Goal: Communication & Community: Share content

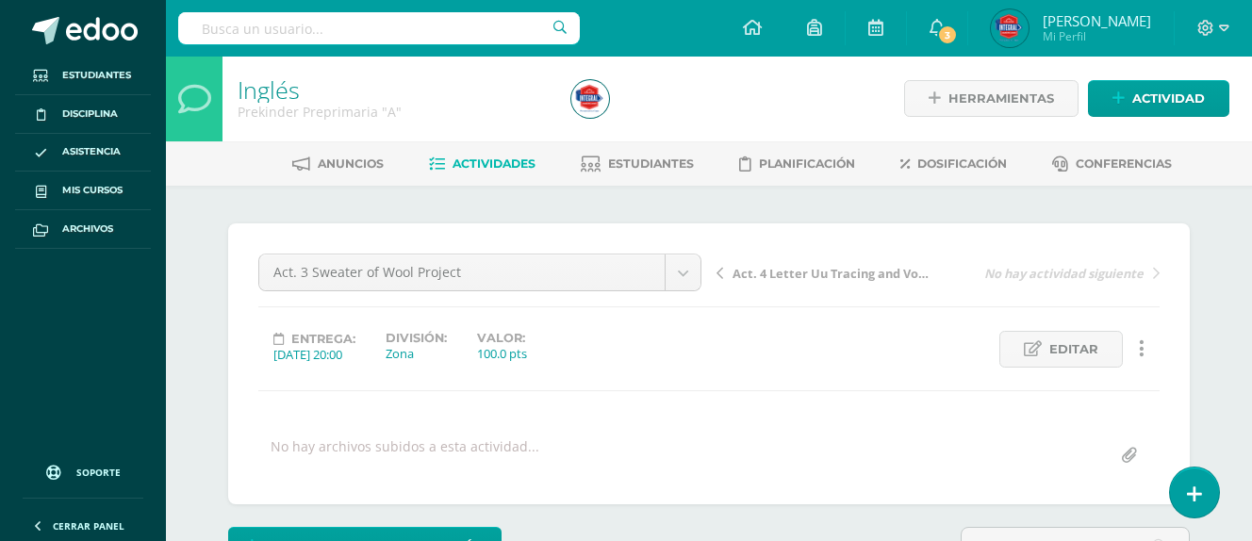
scroll to position [2, 0]
click at [1132, 103] on link "Actividad" at bounding box center [1158, 97] width 141 height 37
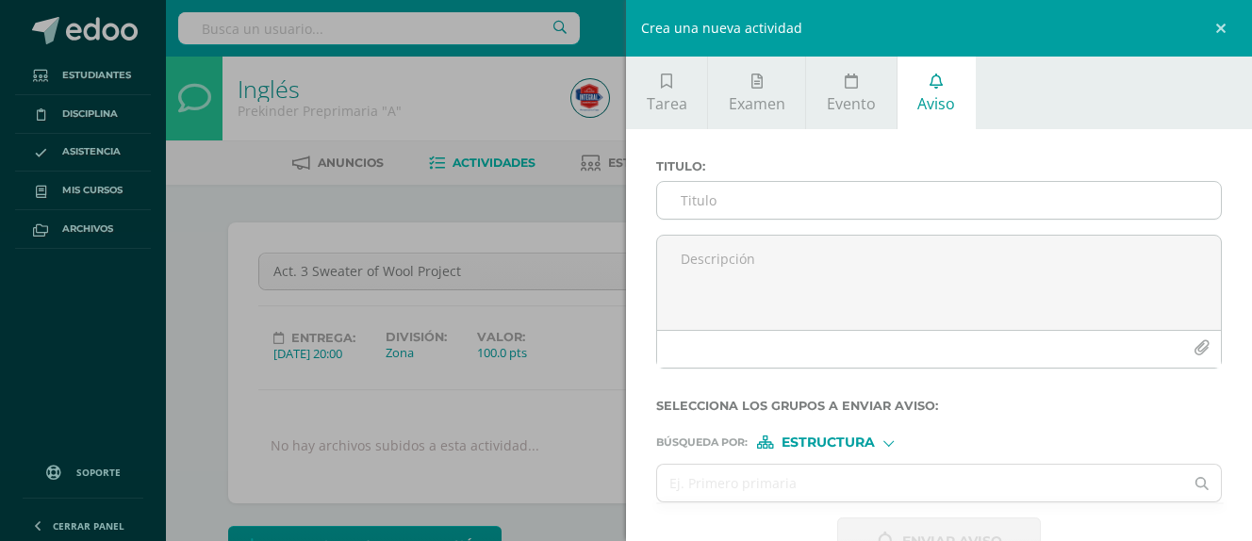
click at [757, 199] on input "Titulo :" at bounding box center [939, 200] width 564 height 37
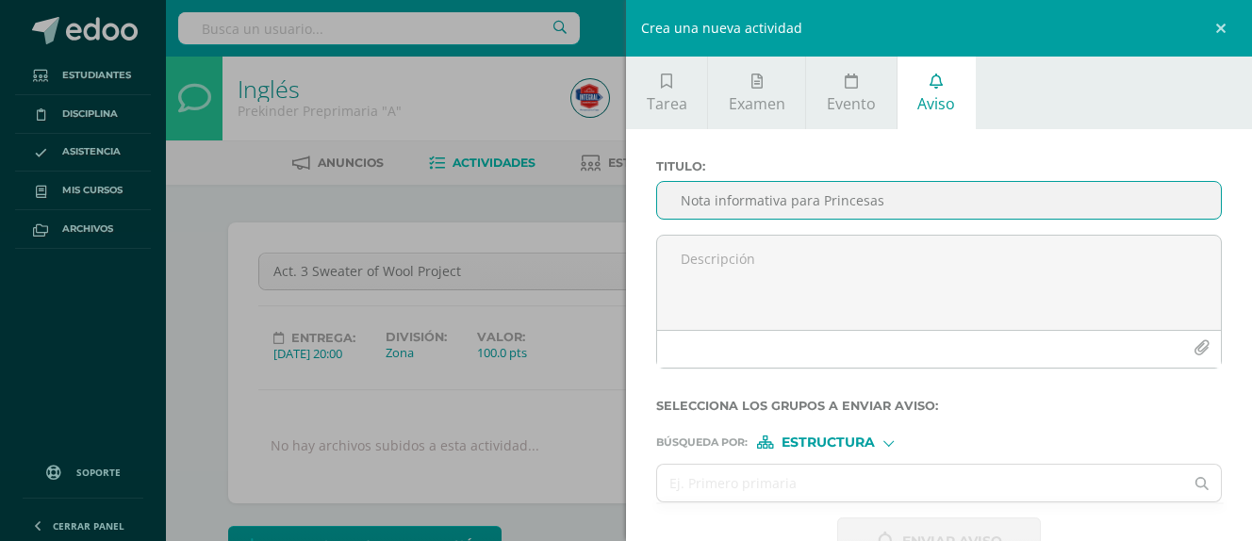
type input "Nota informativa para Princesas"
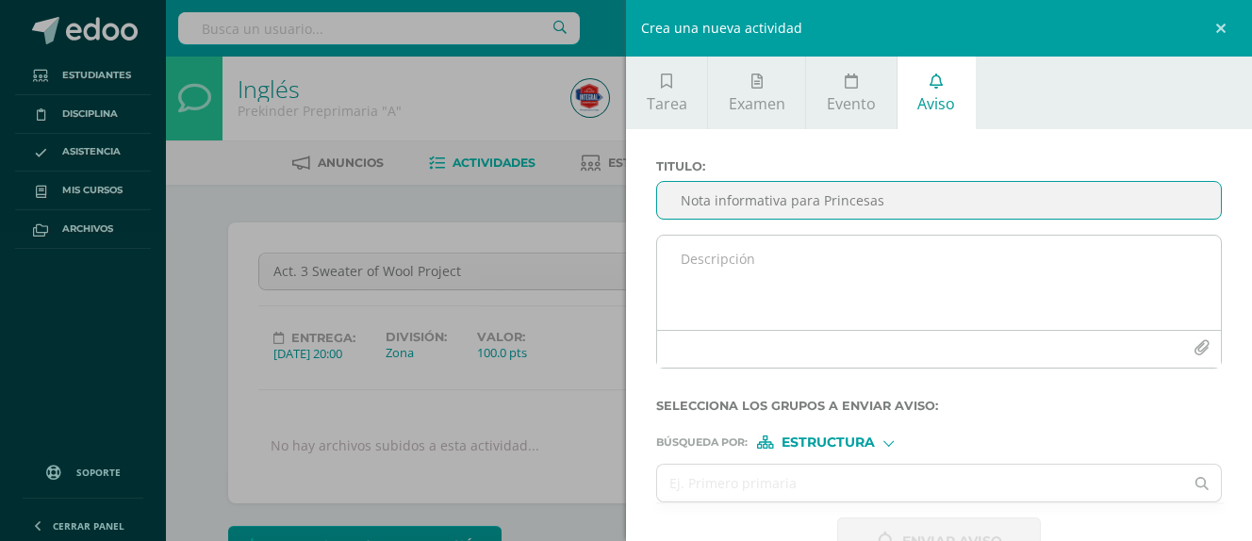
click at [800, 271] on textarea at bounding box center [939, 283] width 564 height 94
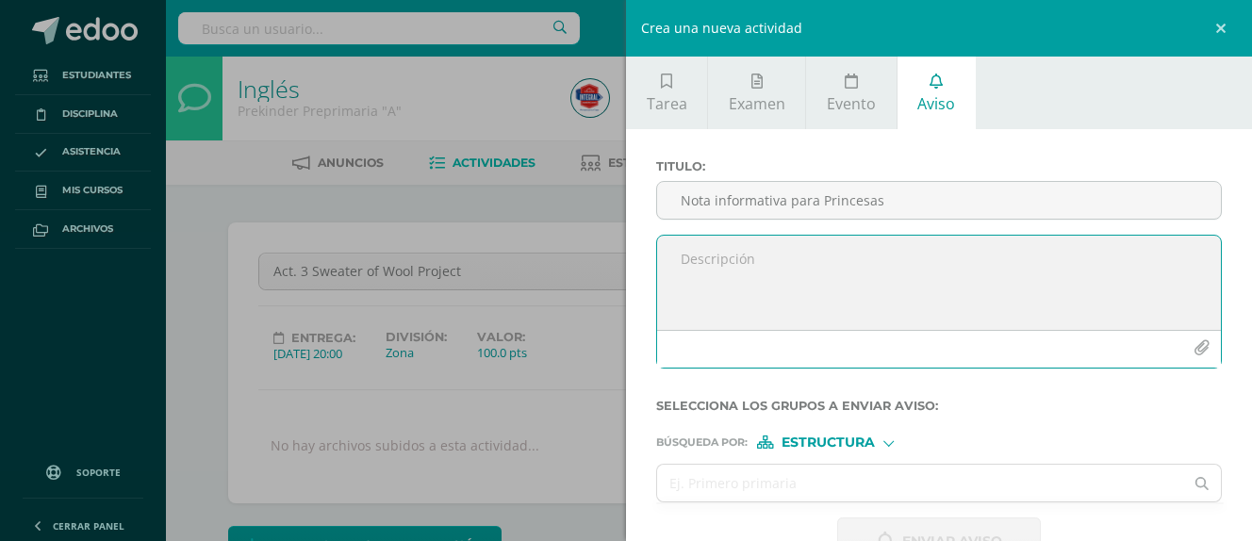
paste textarea "Buen día, papitos: El día de [DATE] se entregó una comunicación, pero para ese …"
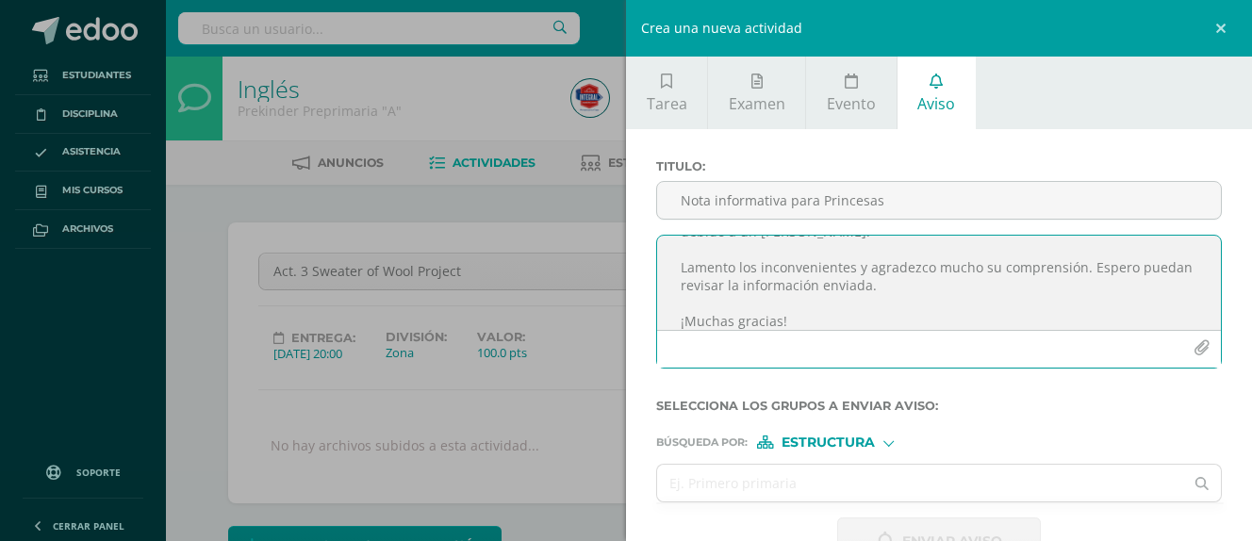
scroll to position [55, 0]
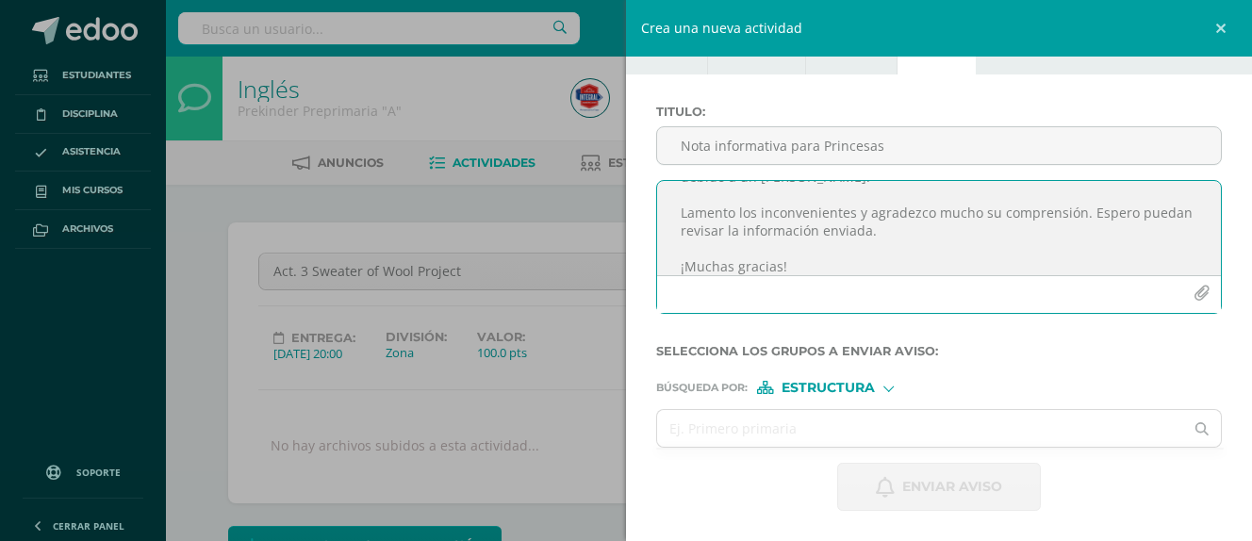
type textarea "Buen día, papitos: El día de [DATE] se entregó una comunicación, pero para ese …"
click at [1208, 292] on icon "button" at bounding box center [1202, 294] width 16 height 16
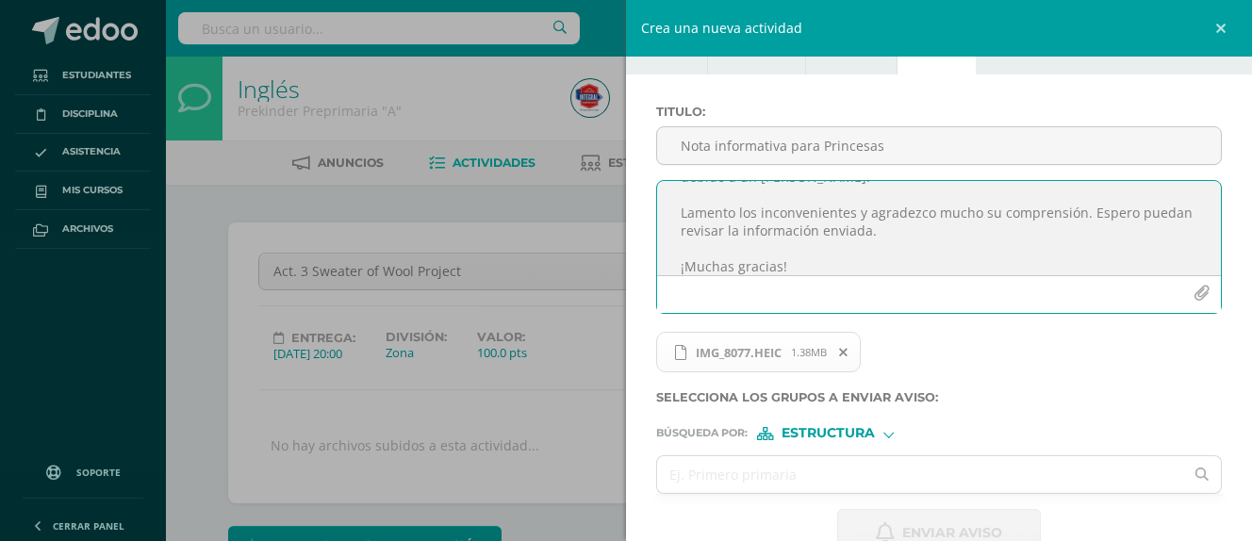
scroll to position [66, 0]
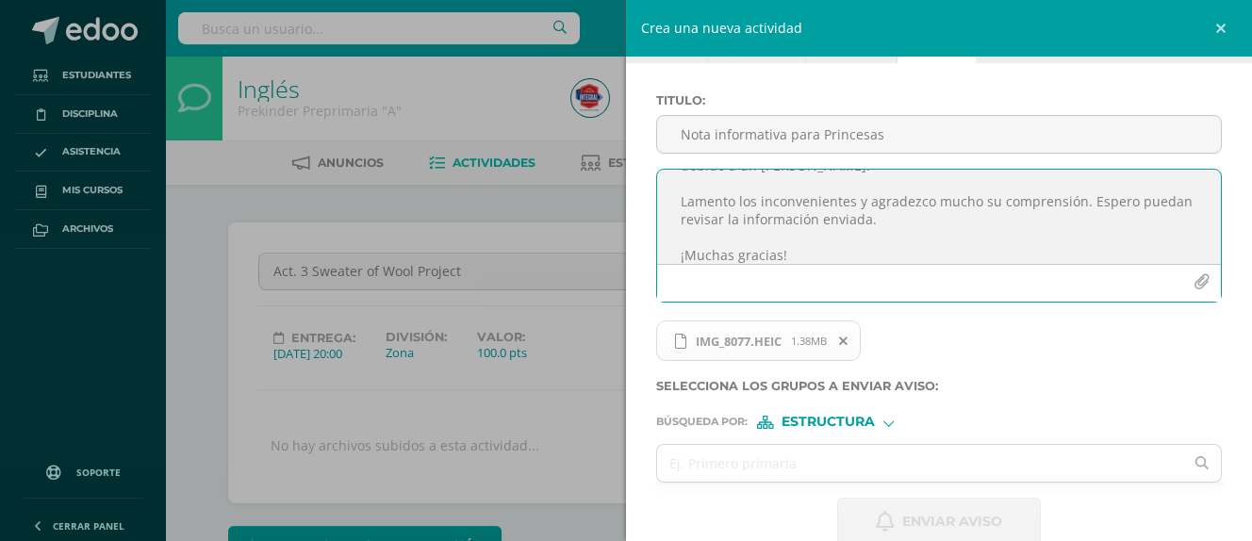
click at [839, 432] on form "Titulo : Nota informativa para Princesas Buen día, papitos: El día de [DATE] se…" at bounding box center [939, 319] width 566 height 453
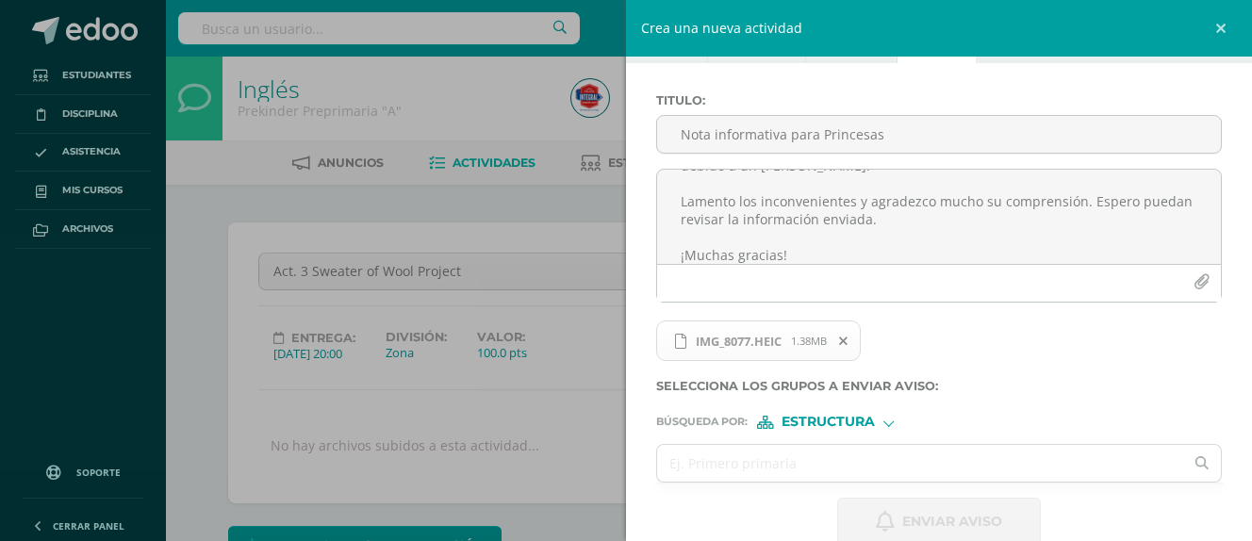
click at [837, 421] on span "Estructura" at bounding box center [828, 422] width 93 height 10
click at [843, 466] on span "Persona" at bounding box center [836, 471] width 68 height 10
click at [815, 469] on input "text" at bounding box center [920, 463] width 526 height 37
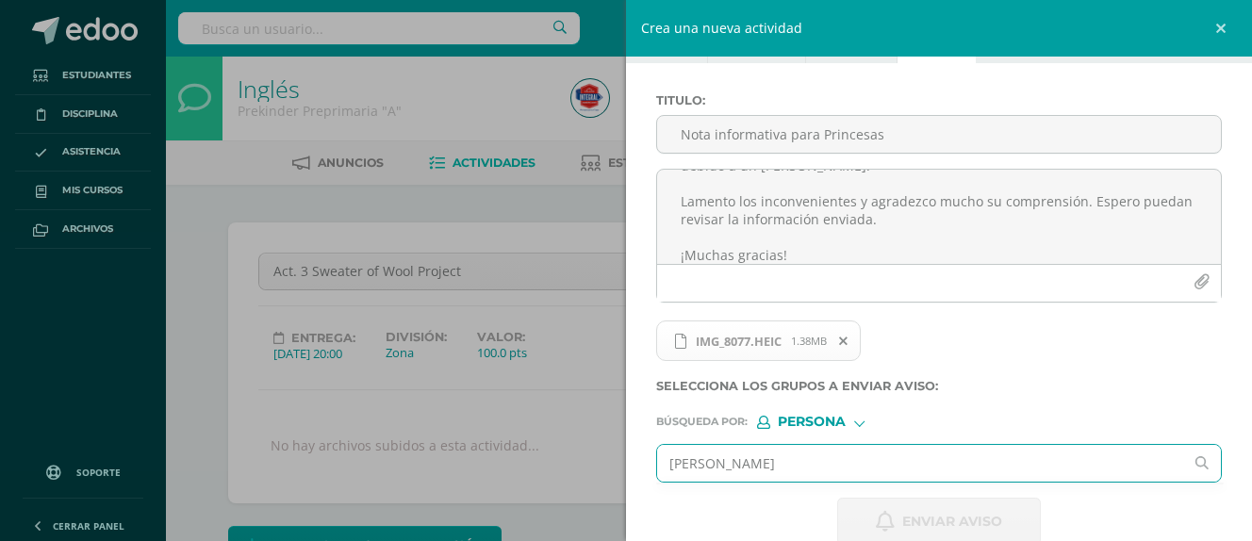
type input "[PERSON_NAME]"
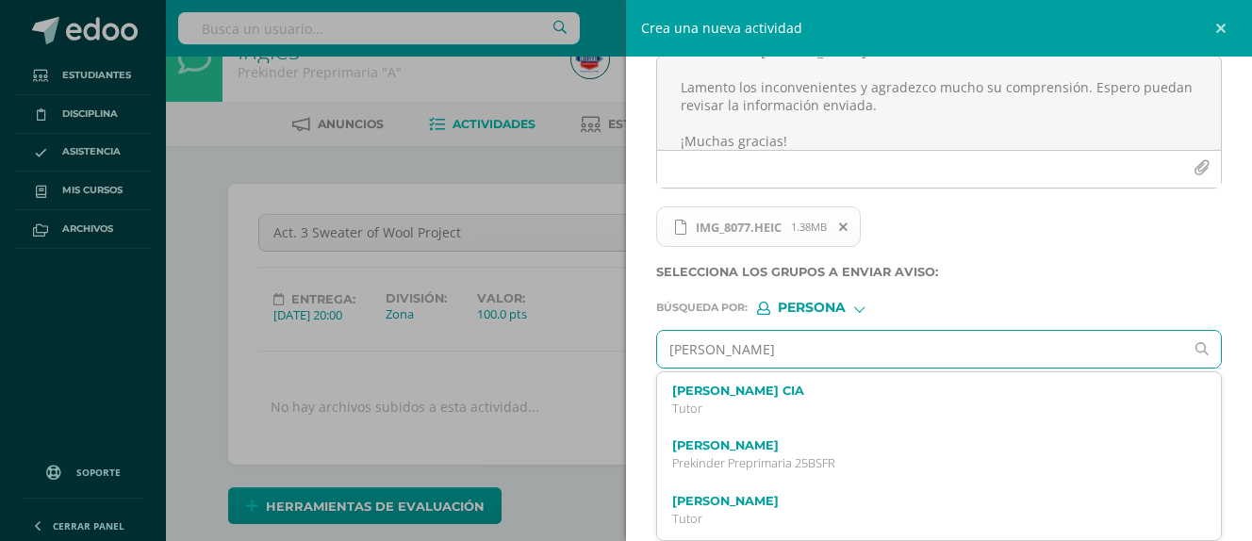
scroll to position [41, 0]
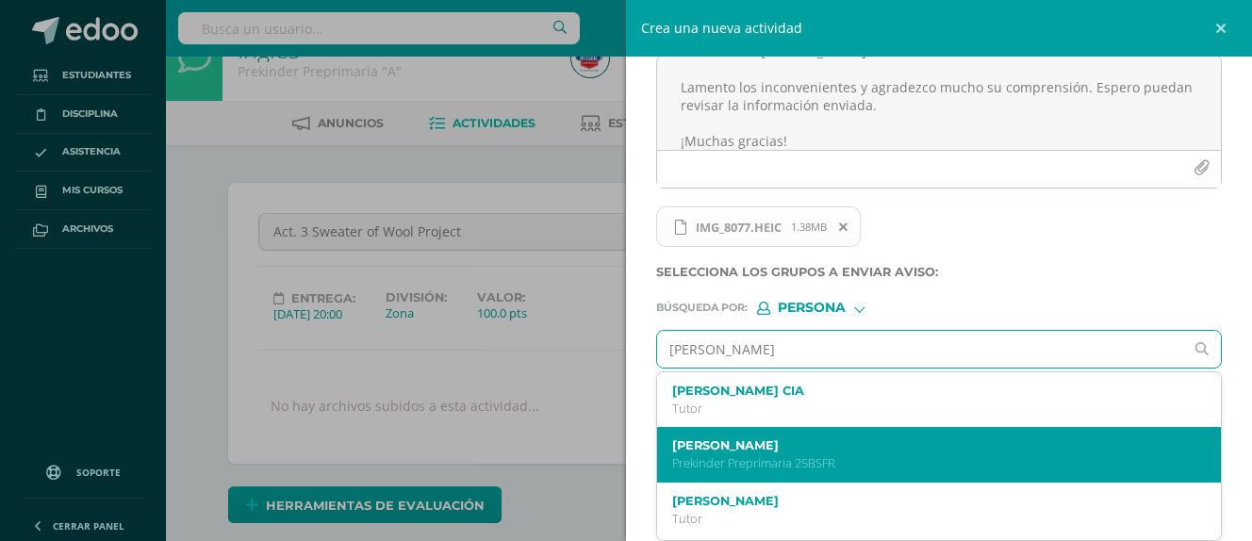
click at [835, 459] on p "Prekinder Preprimaria 25BSFR" at bounding box center [927, 463] width 511 height 16
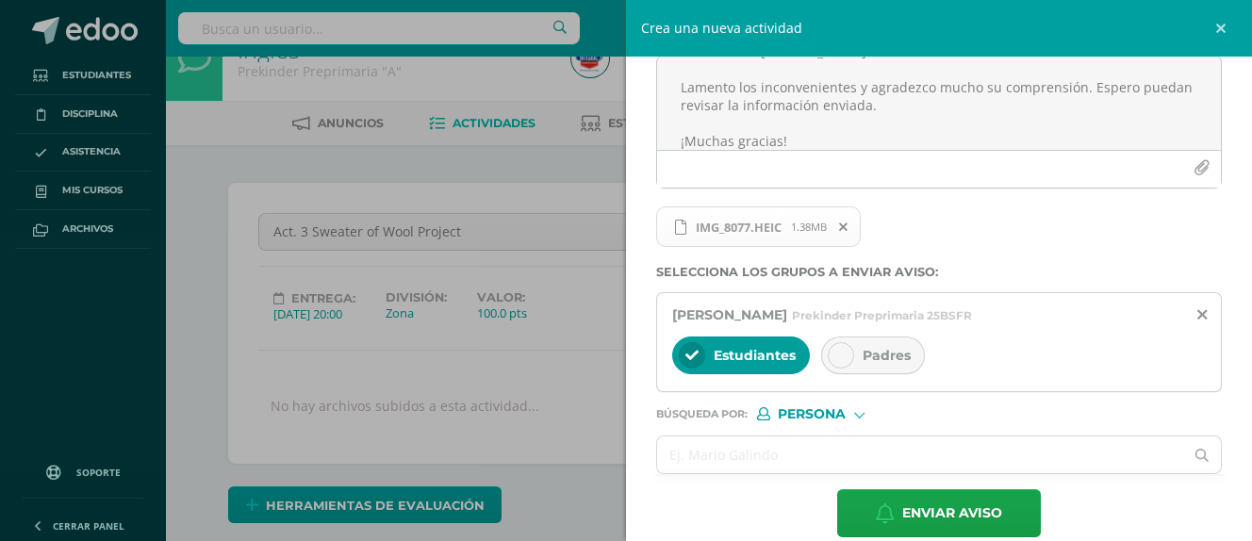
click at [852, 351] on div at bounding box center [841, 355] width 26 height 26
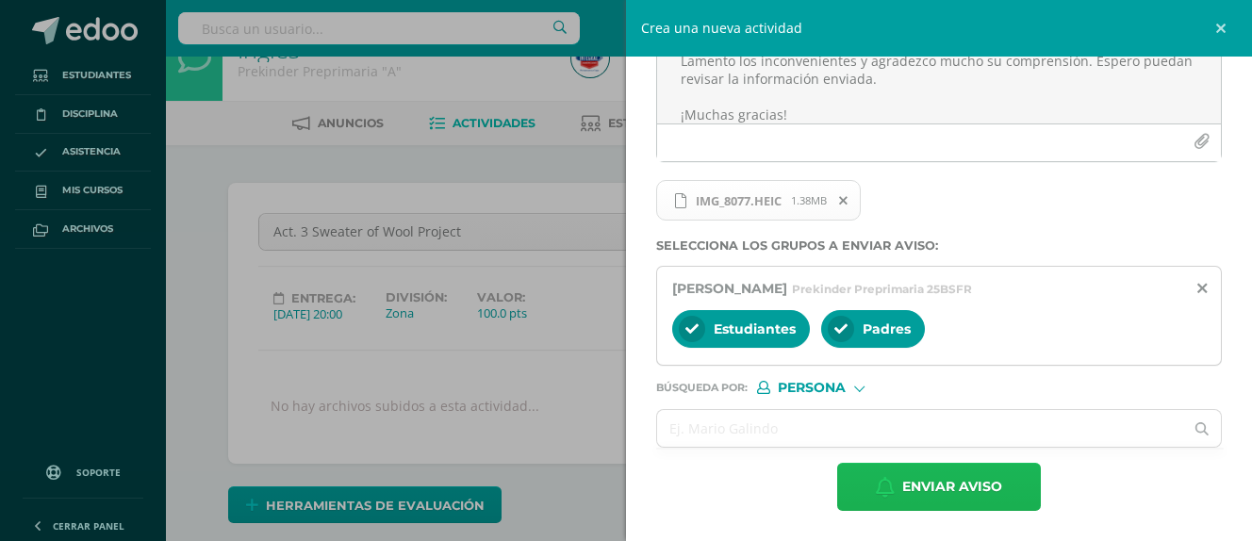
click at [921, 487] on span "Enviar aviso" at bounding box center [952, 487] width 100 height 46
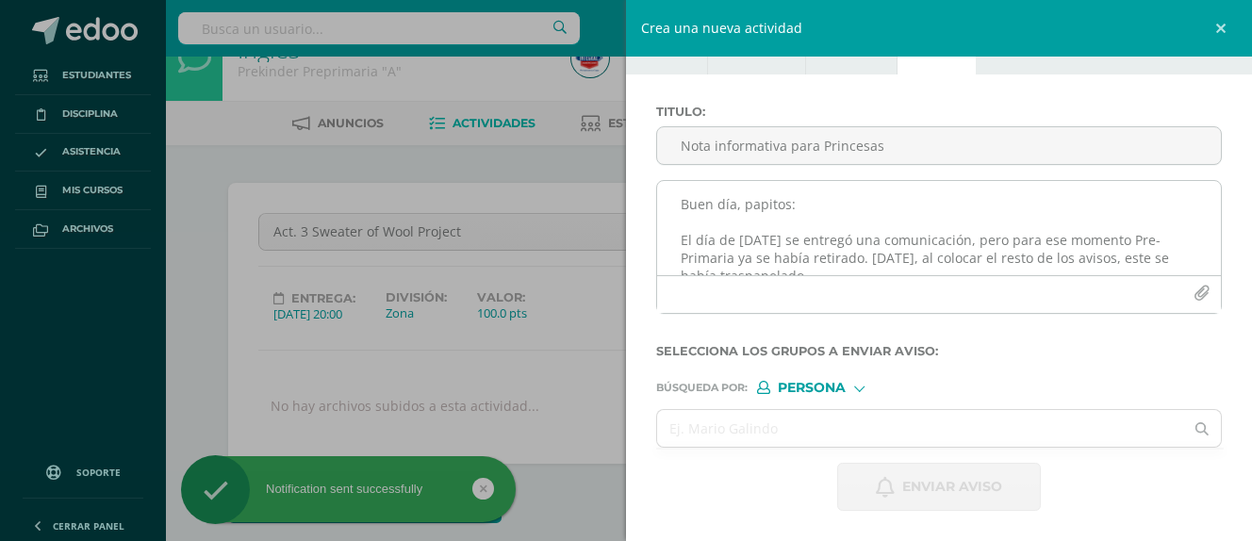
scroll to position [0, 0]
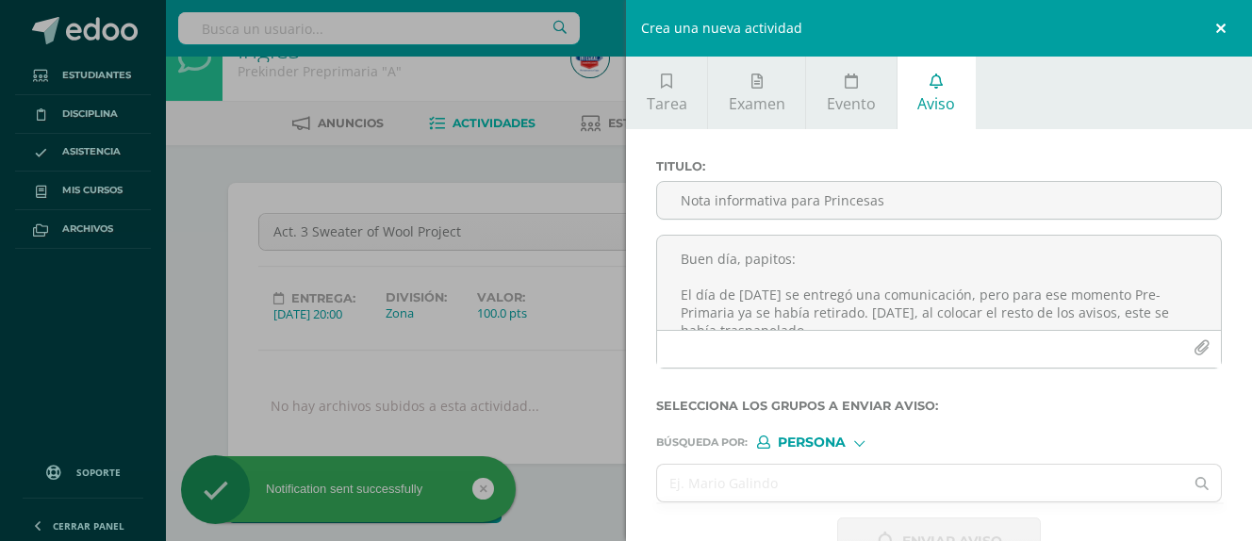
click at [1226, 21] on link at bounding box center [1224, 28] width 57 height 57
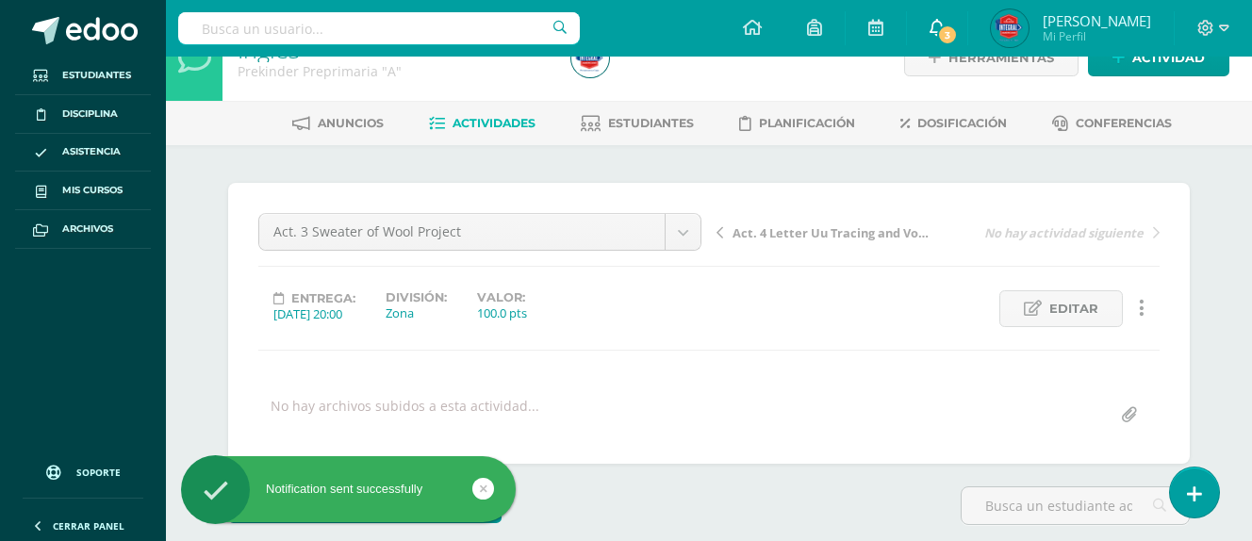
click at [936, 25] on icon at bounding box center [937, 27] width 15 height 17
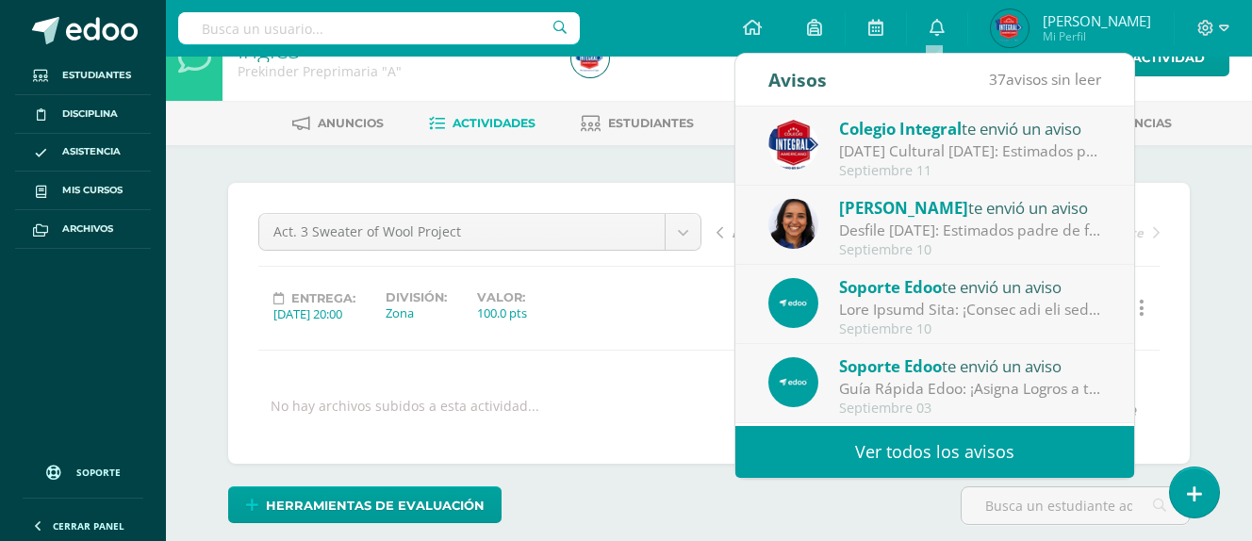
click at [689, 29] on div "Configuración Cerrar sesión [PERSON_NAME] Mi Perfil 3 0 Mis accesos directos CE…" at bounding box center [709, 28] width 1086 height 57
